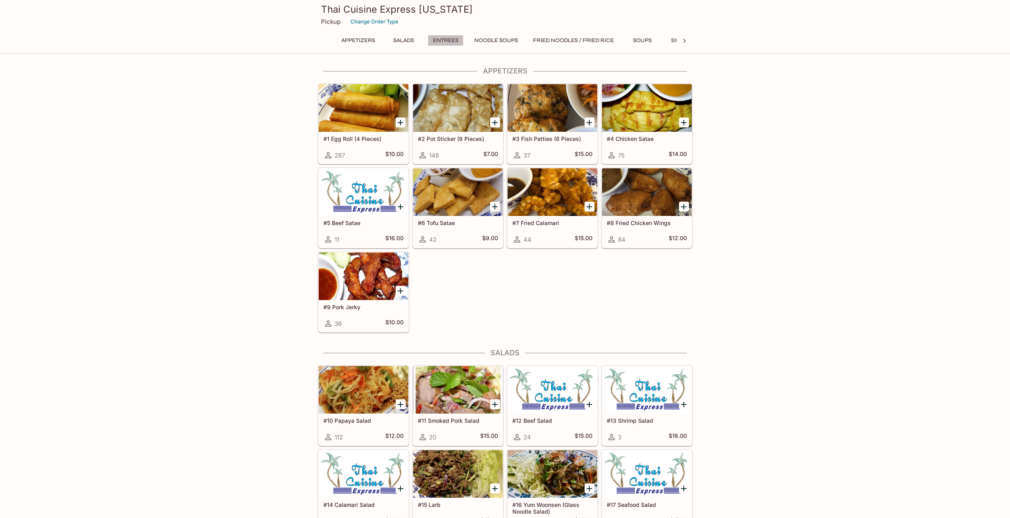
click at [458, 36] on button "Entrees" at bounding box center [446, 40] width 36 height 11
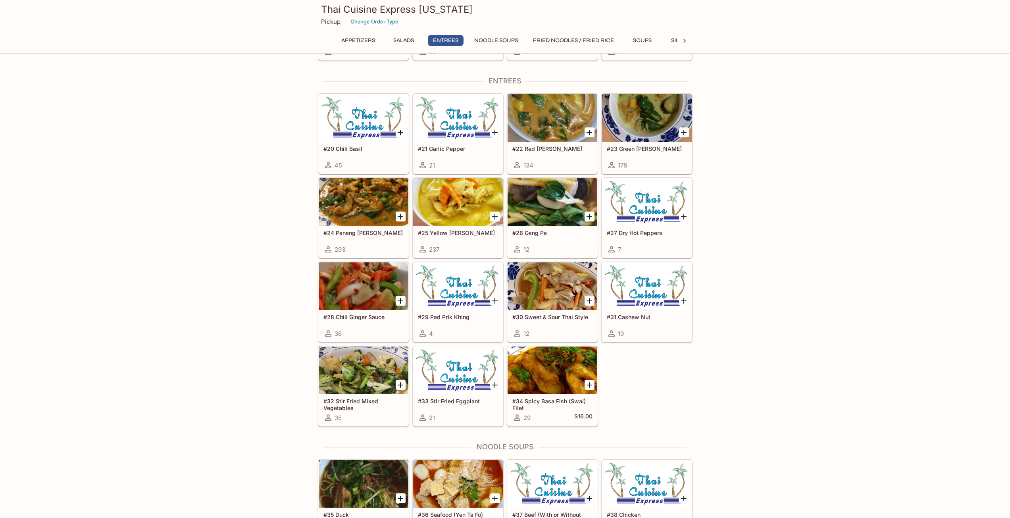
scroll to position [479, 0]
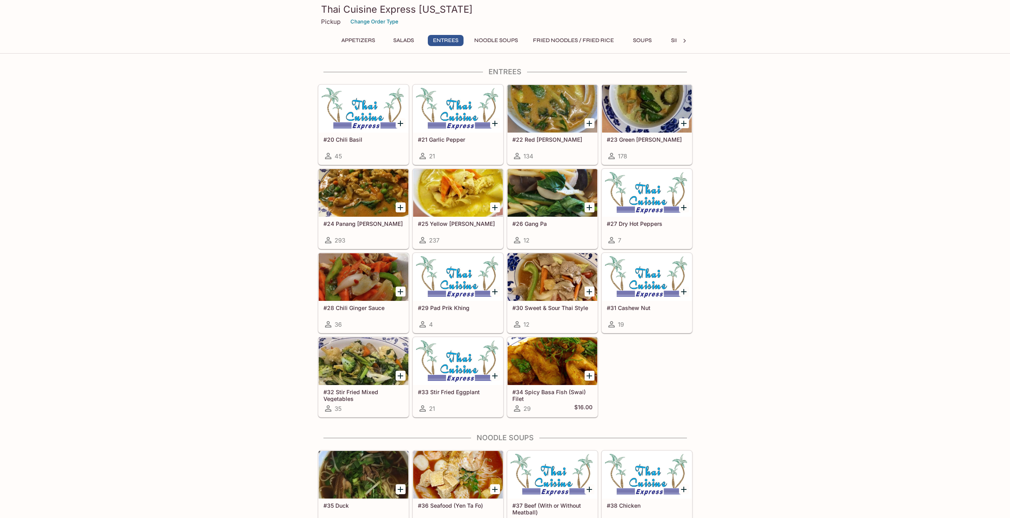
click at [363, 286] on div at bounding box center [364, 277] width 90 height 48
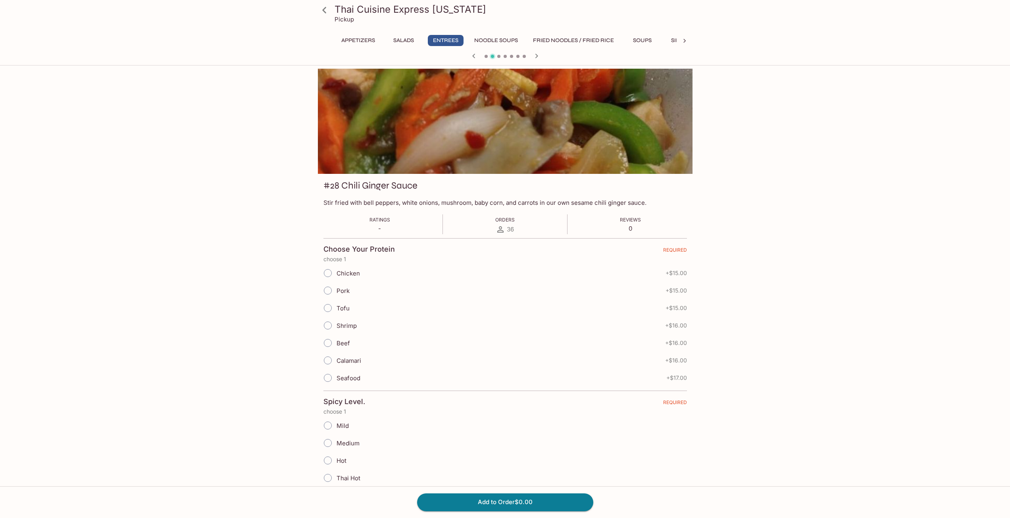
click at [338, 337] on label "Beef" at bounding box center [334, 342] width 31 height 17
click at [336, 337] on input "Beef" at bounding box center [328, 343] width 17 height 17
radio input "true"
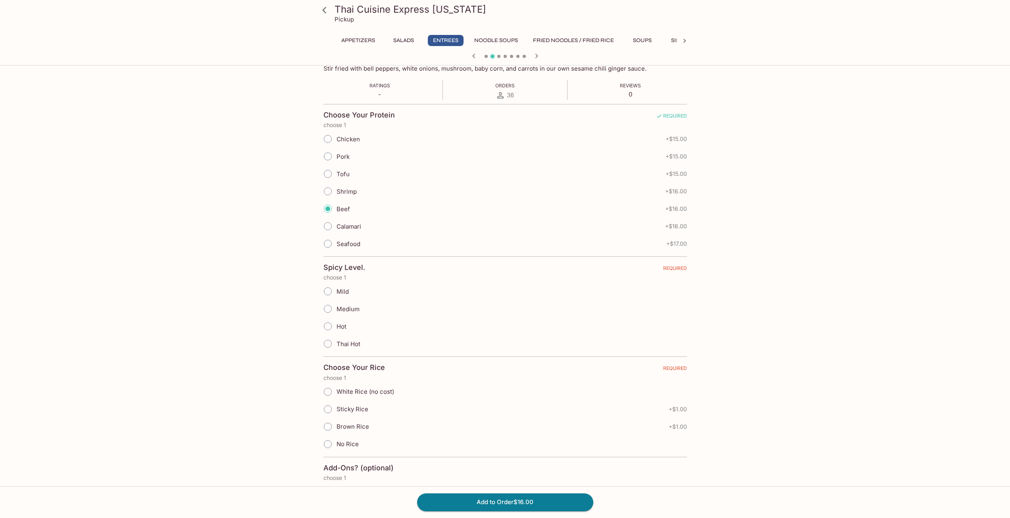
scroll to position [159, 0]
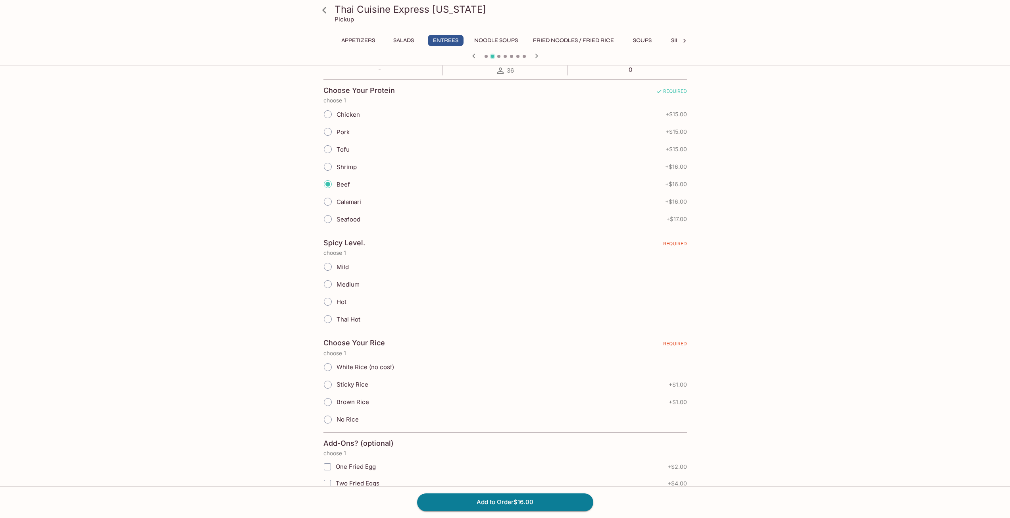
click at [349, 303] on div "Hot" at bounding box center [506, 301] width 364 height 17
click at [345, 300] on span "Hot" at bounding box center [342, 302] width 10 height 8
click at [336, 300] on input "Hot" at bounding box center [328, 301] width 17 height 17
radio input "true"
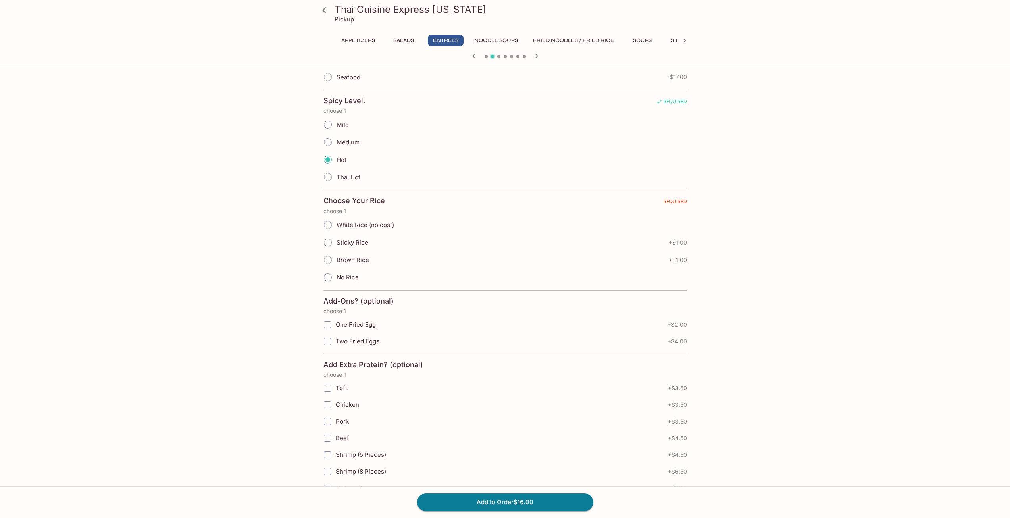
scroll to position [357, 0]
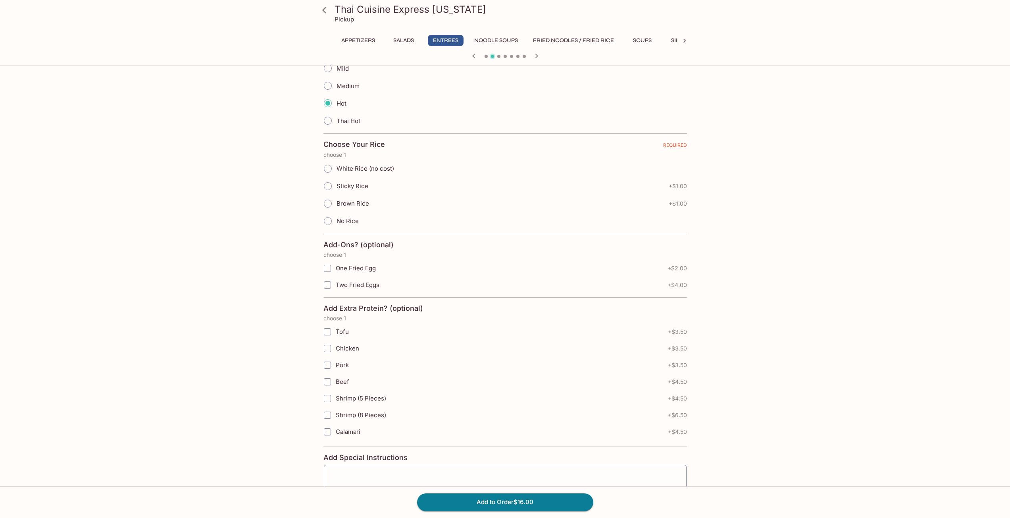
click at [345, 174] on label "White Rice (no cost)" at bounding box center [356, 168] width 75 height 17
click at [336, 174] on input "White Rice (no cost)" at bounding box center [328, 168] width 17 height 17
radio input "true"
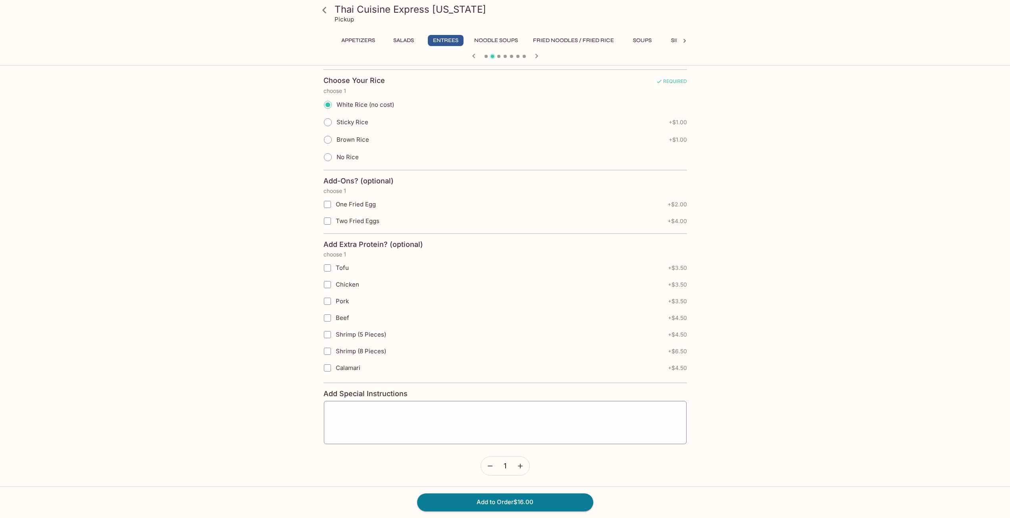
scroll to position [422, 0]
click at [358, 430] on textarea at bounding box center [505, 422] width 352 height 30
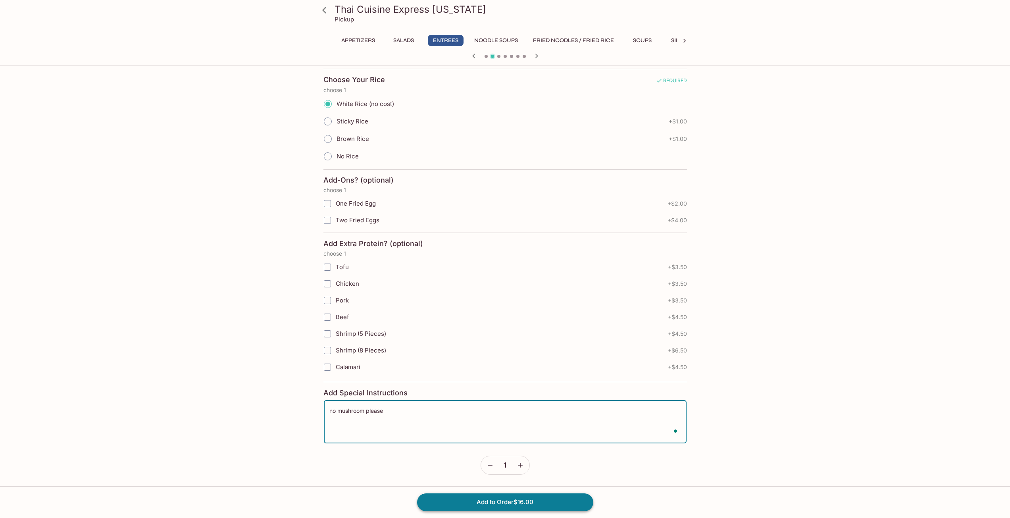
type textarea "no mushroom please"
click at [538, 496] on button "Add to Order $16.00" at bounding box center [505, 501] width 176 height 17
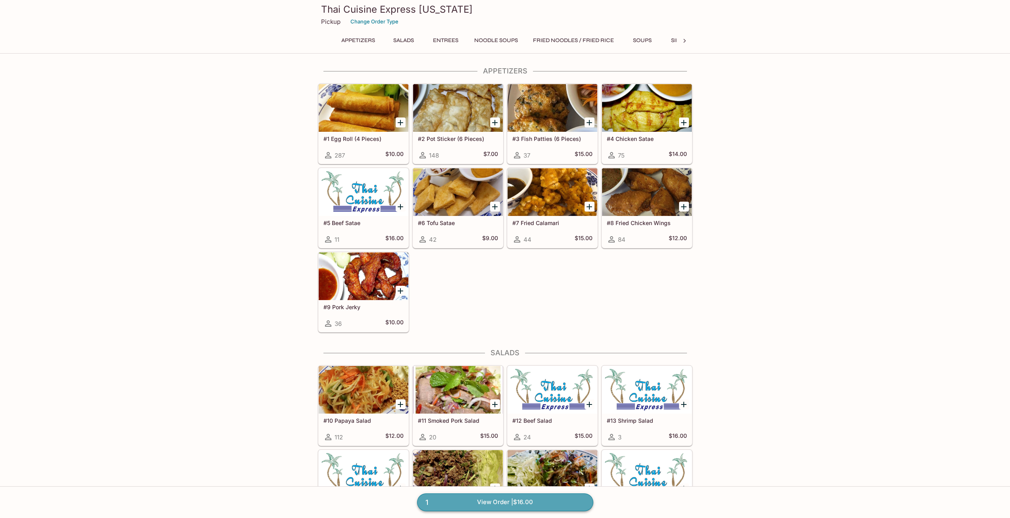
click at [518, 504] on link "1 View Order | $16.00" at bounding box center [505, 501] width 176 height 17
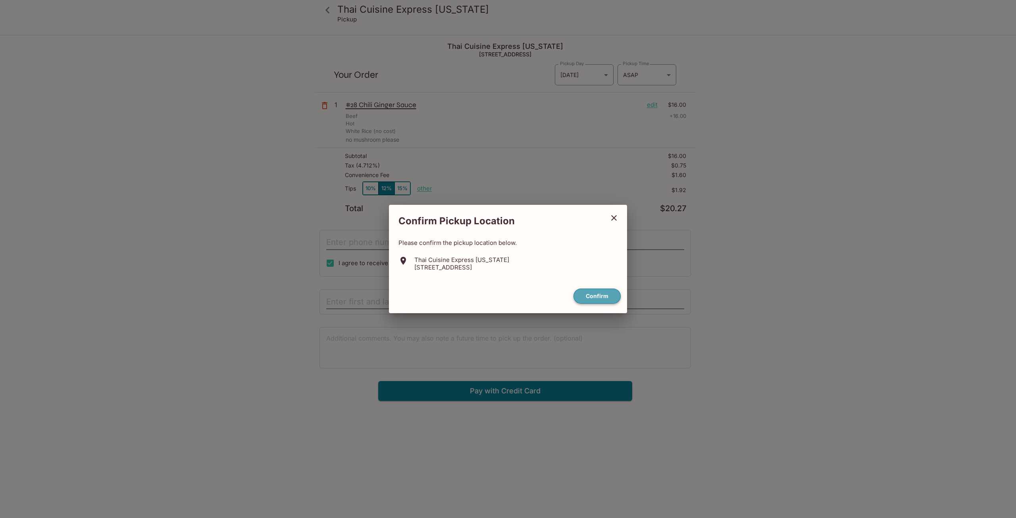
click at [597, 297] on button "Confirm" at bounding box center [597, 296] width 47 height 15
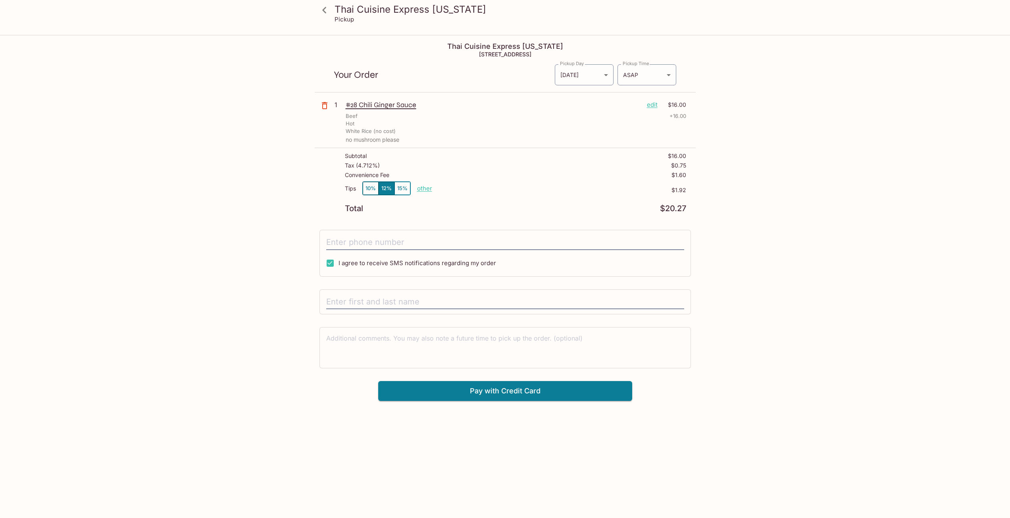
click at [432, 187] on p "other" at bounding box center [424, 189] width 15 height 8
click at [474, 191] on p "$1.92" at bounding box center [559, 190] width 254 height 6
click at [423, 186] on p "other" at bounding box center [424, 189] width 15 height 8
click at [474, 188] on input "1.92" at bounding box center [470, 188] width 25 height 9
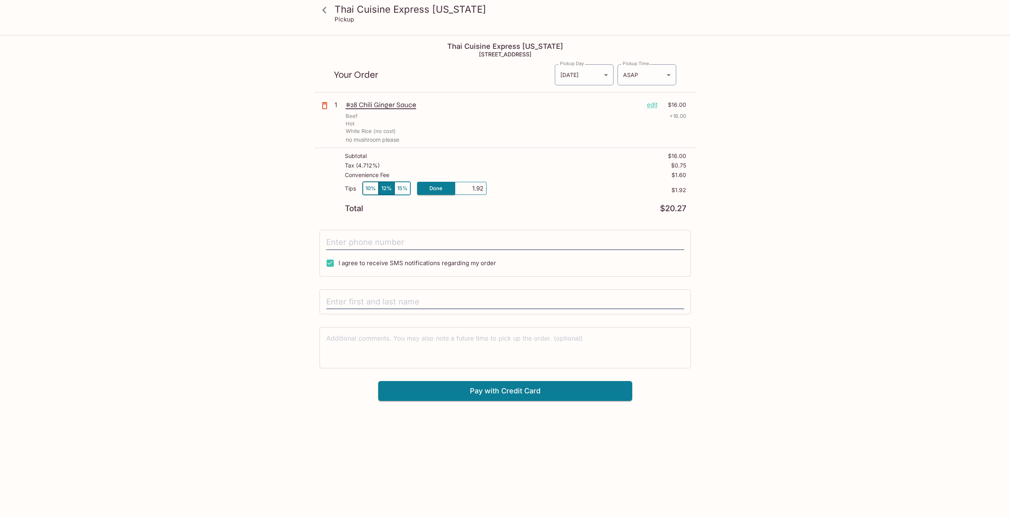
click at [474, 188] on input "1.92" at bounding box center [470, 188] width 25 height 9
type input "0.00"
click at [817, 194] on div "Thai Cuisine Express [US_STATE] Pickup Thai Cuisine Express [US_STATE] [STREET_…" at bounding box center [505, 295] width 1010 height 518
click at [411, 243] on input "tel" at bounding box center [505, 242] width 358 height 15
type input "[PHONE_NUMBER]"
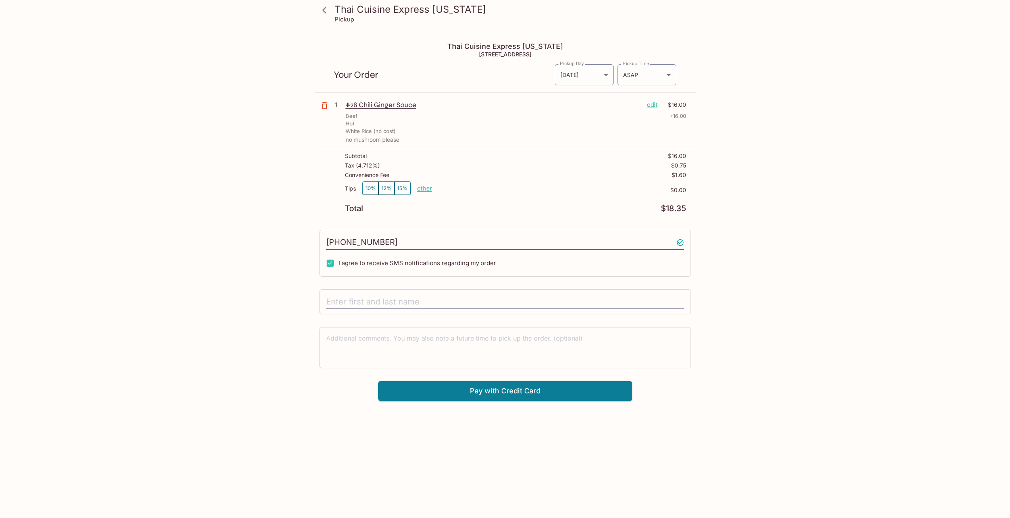
click at [370, 293] on div at bounding box center [506, 301] width 372 height 25
click at [374, 303] on input "text" at bounding box center [505, 302] width 358 height 15
type input "[PERSON_NAME]"
click at [556, 326] on div "Thai Cuisine Express [US_STATE] [STREET_ADDRESS] Your Order Pickup Day [DATE] […" at bounding box center [505, 218] width 381 height 365
click at [558, 342] on textarea at bounding box center [505, 347] width 358 height 27
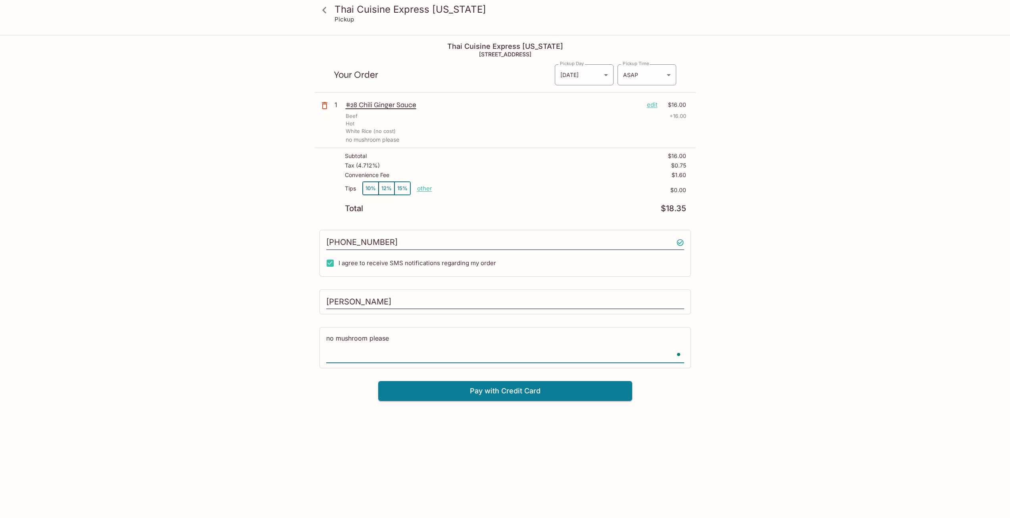
type textarea "no mushroom please"
click at [825, 252] on div "Thai Cuisine Express [US_STATE] Pickup Thai Cuisine Express [US_STATE] [STREET_…" at bounding box center [505, 295] width 1010 height 518
click at [549, 394] on button "Pay with Credit Card" at bounding box center [505, 391] width 254 height 20
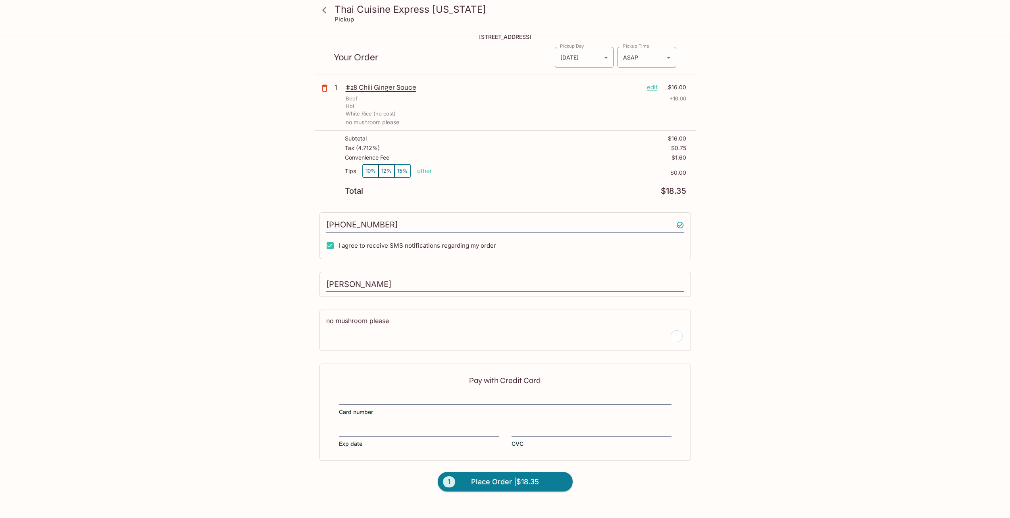
scroll to position [36, 0]
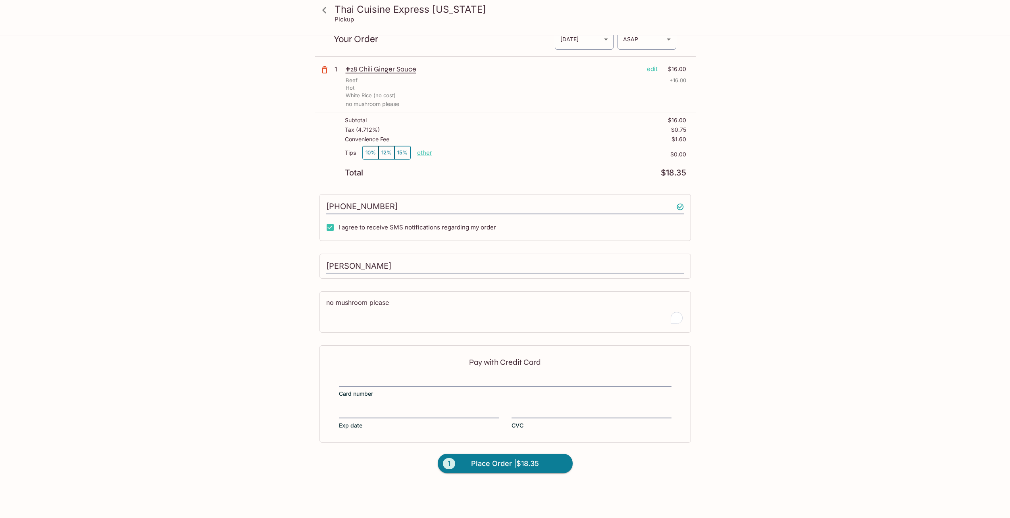
click at [522, 387] on label "Card number" at bounding box center [505, 387] width 333 height 22
click at [522, 376] on input "Card number" at bounding box center [505, 376] width 333 height 0
click at [510, 374] on div "Pay with Credit Card Card number Exp date CVC" at bounding box center [506, 393] width 372 height 97
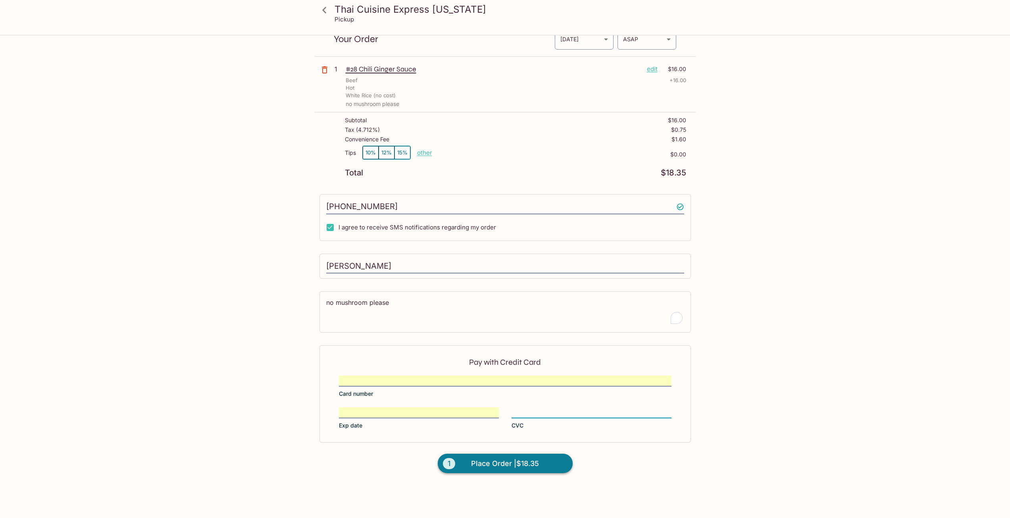
click at [531, 466] on span "Place Order | $18.35" at bounding box center [505, 463] width 68 height 13
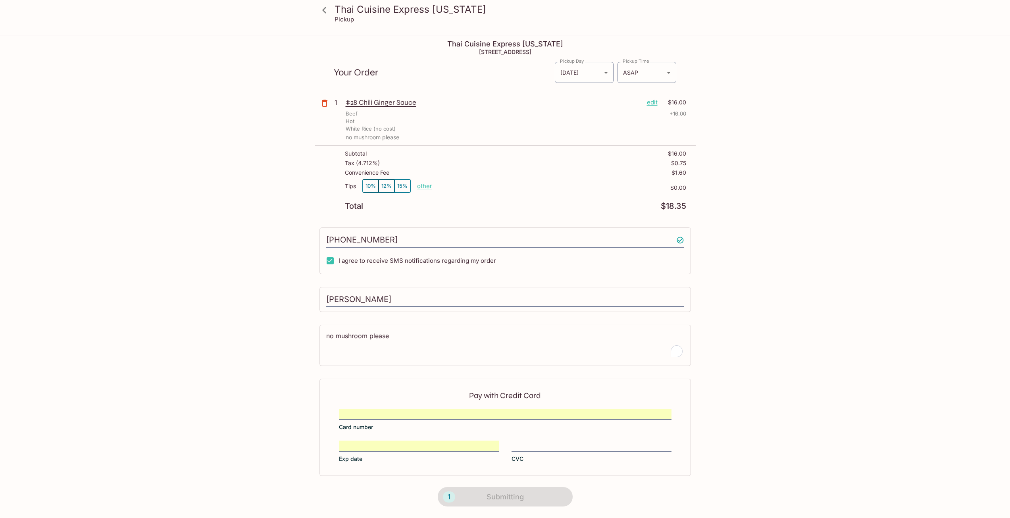
scroll to position [0, 0]
